Goal: Task Accomplishment & Management: Manage account settings

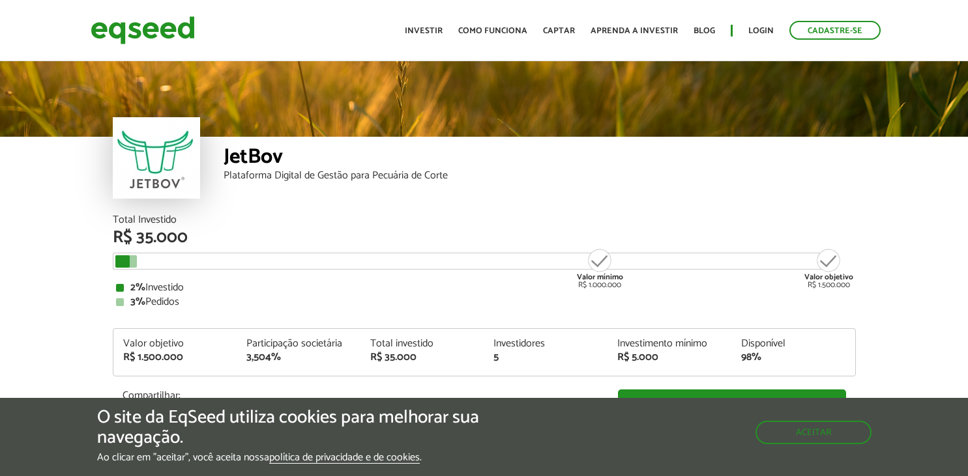
scroll to position [1536, 0]
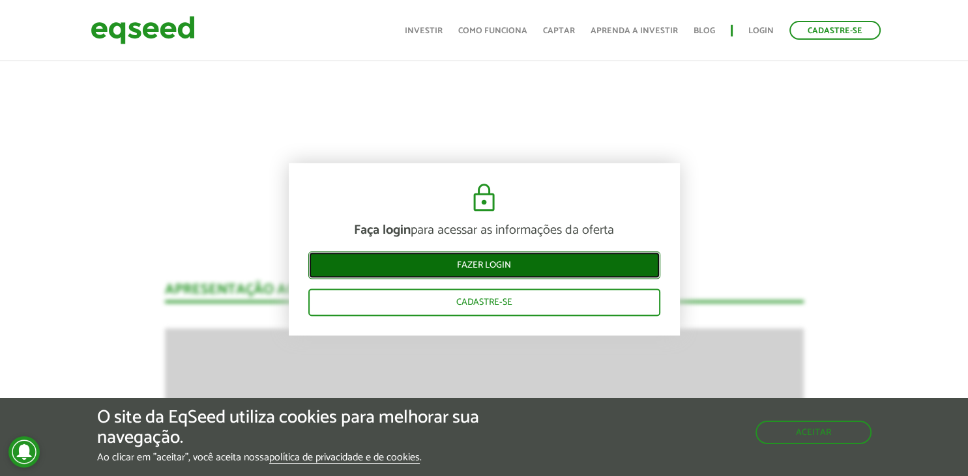
click at [489, 270] on link "Fazer login" at bounding box center [484, 265] width 352 height 27
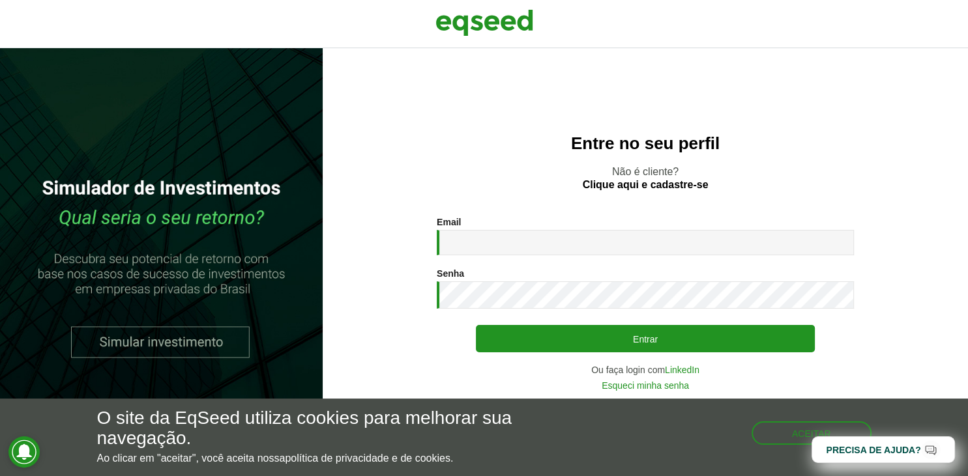
click at [530, 233] on input "Email *" at bounding box center [645, 242] width 417 height 25
type input "**********"
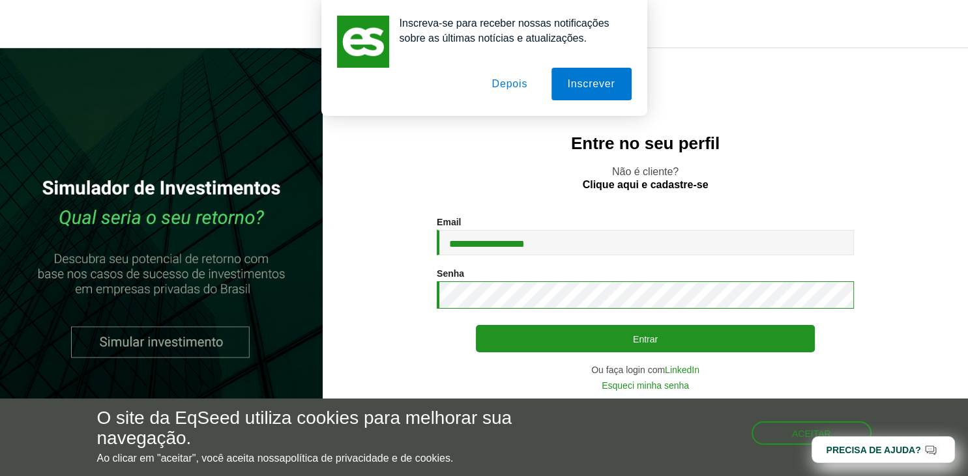
click at [476, 325] on button "Entrar" at bounding box center [645, 338] width 339 height 27
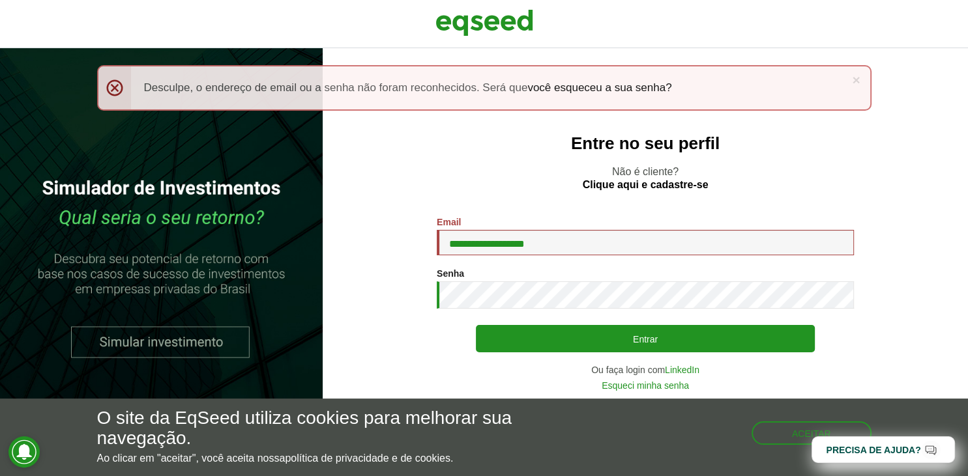
click at [476, 325] on button "Entrar" at bounding box center [645, 338] width 339 height 27
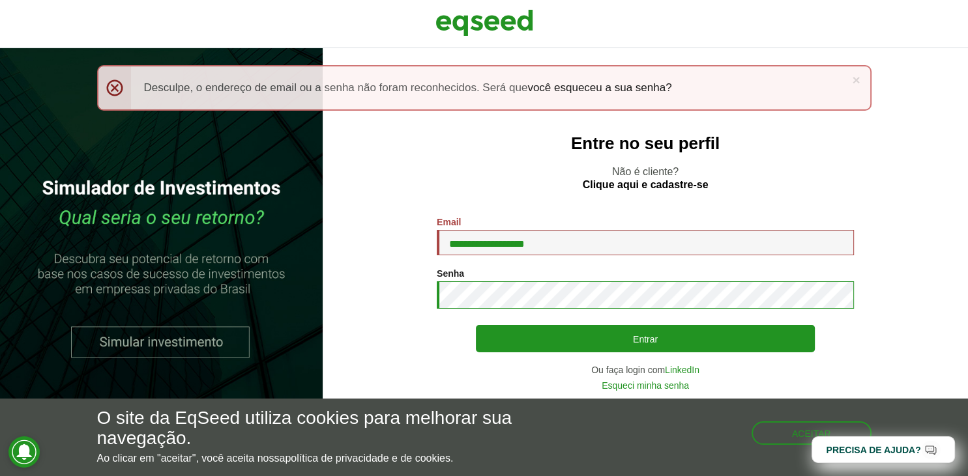
click at [476, 325] on button "Entrar" at bounding box center [645, 338] width 339 height 27
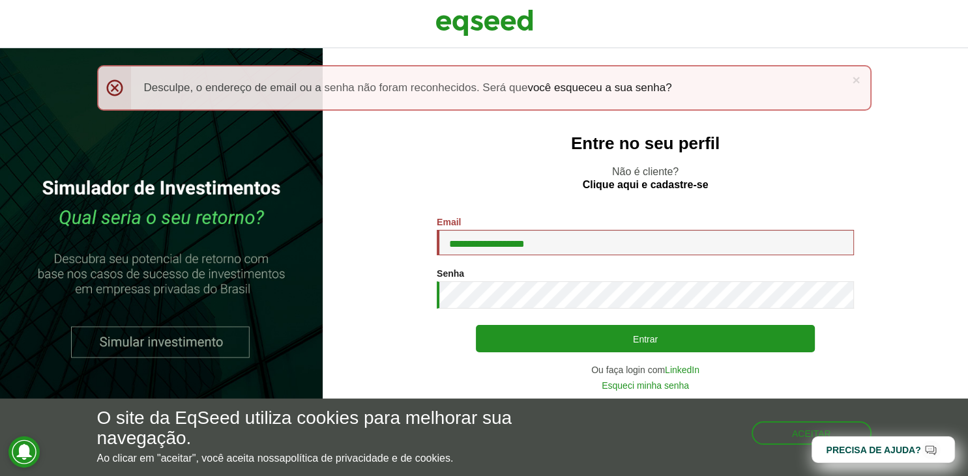
click at [476, 325] on button "Entrar" at bounding box center [645, 338] width 339 height 27
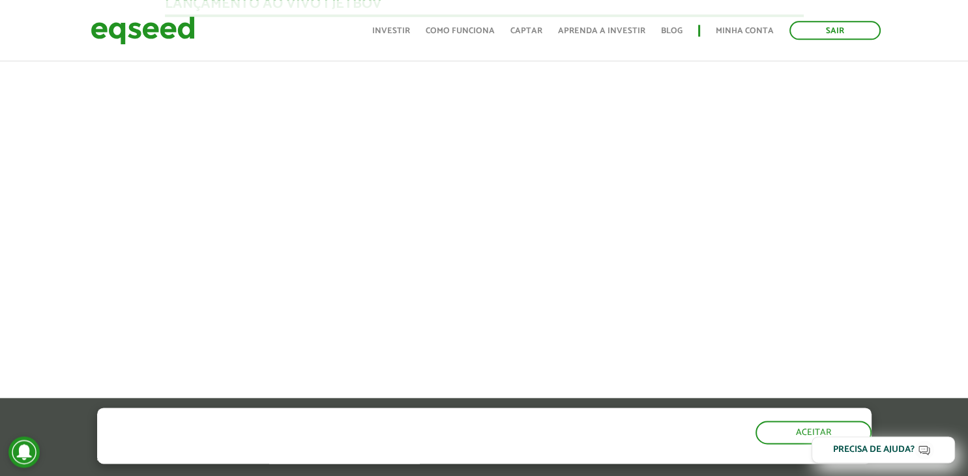
scroll to position [1238, 0]
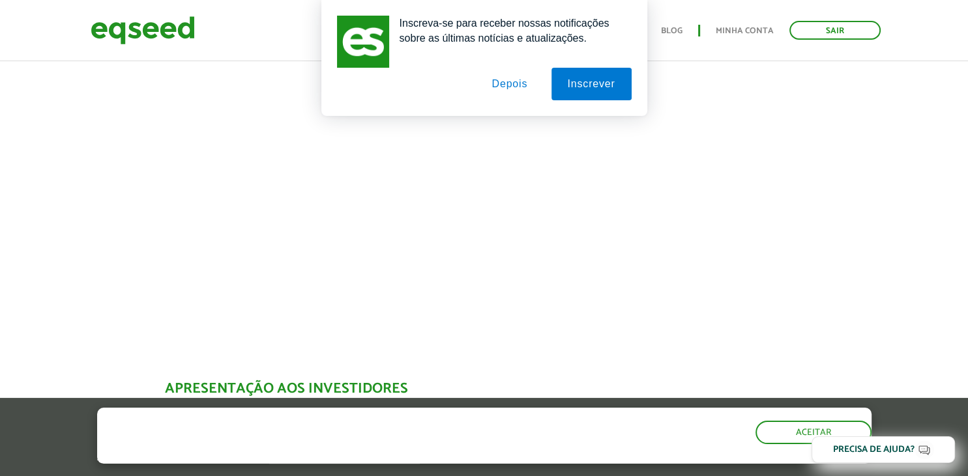
click at [515, 89] on button "Depois" at bounding box center [509, 84] width 68 height 33
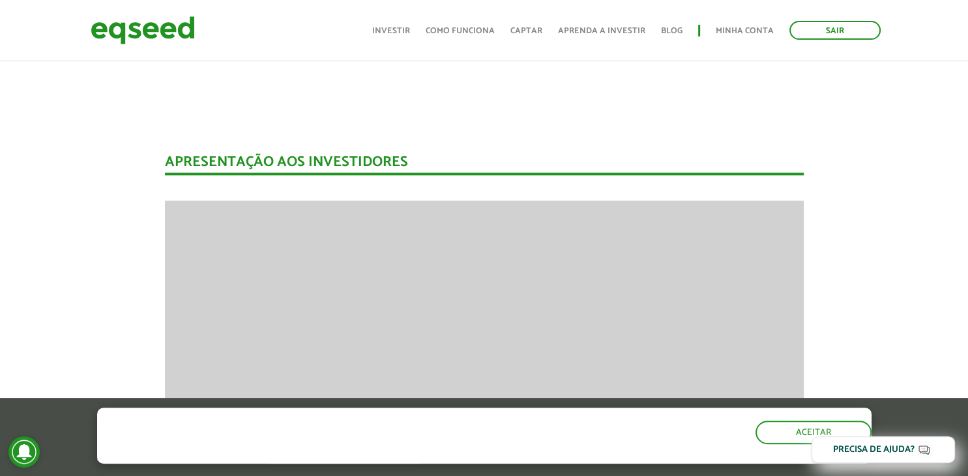
scroll to position [1582, 0]
